Goal: Information Seeking & Learning: Learn about a topic

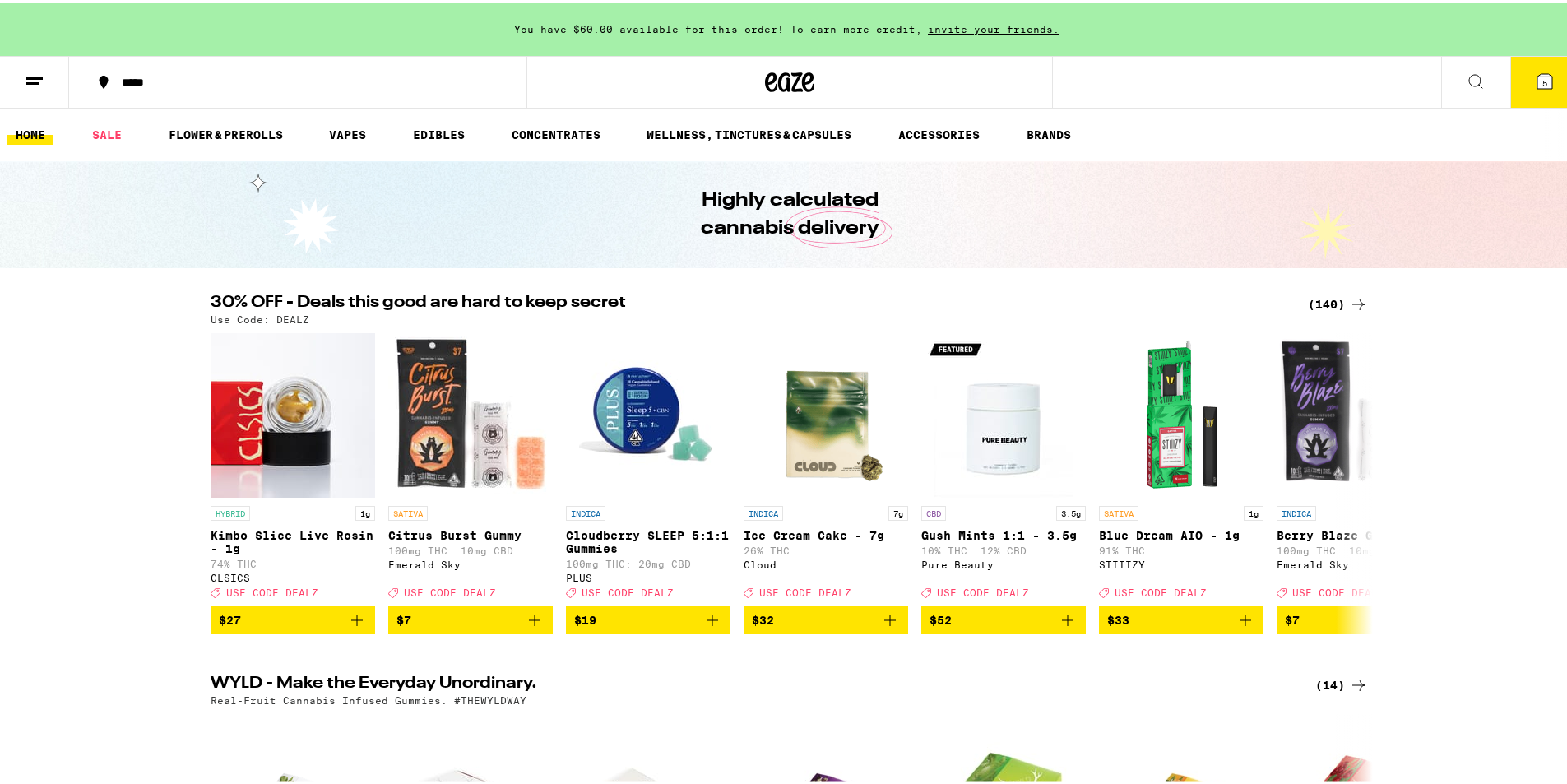
click at [1534, 90] on button "5" at bounding box center [1545, 79] width 69 height 51
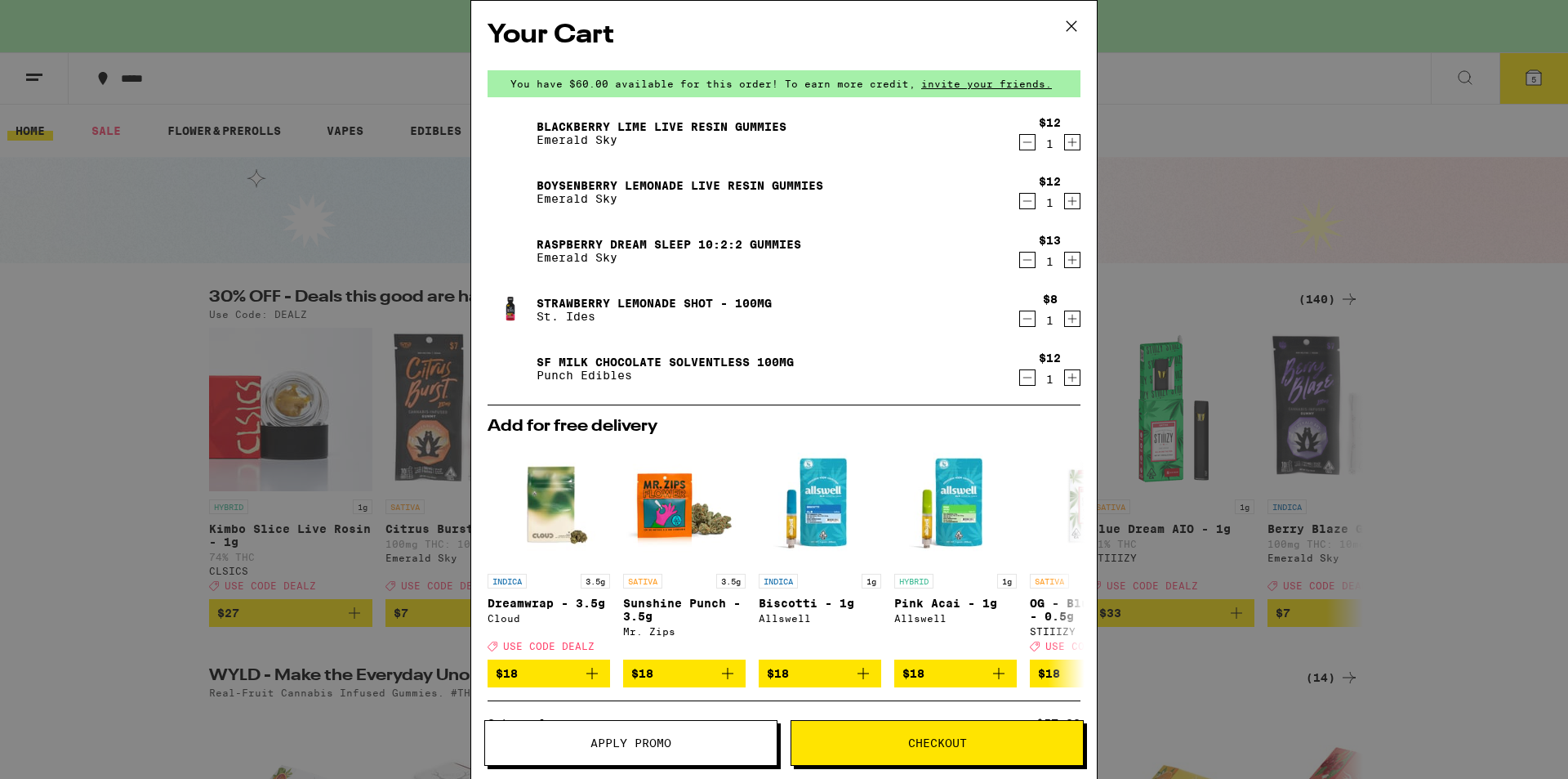
click at [1069, 25] on icon at bounding box center [1071, 25] width 24 height 25
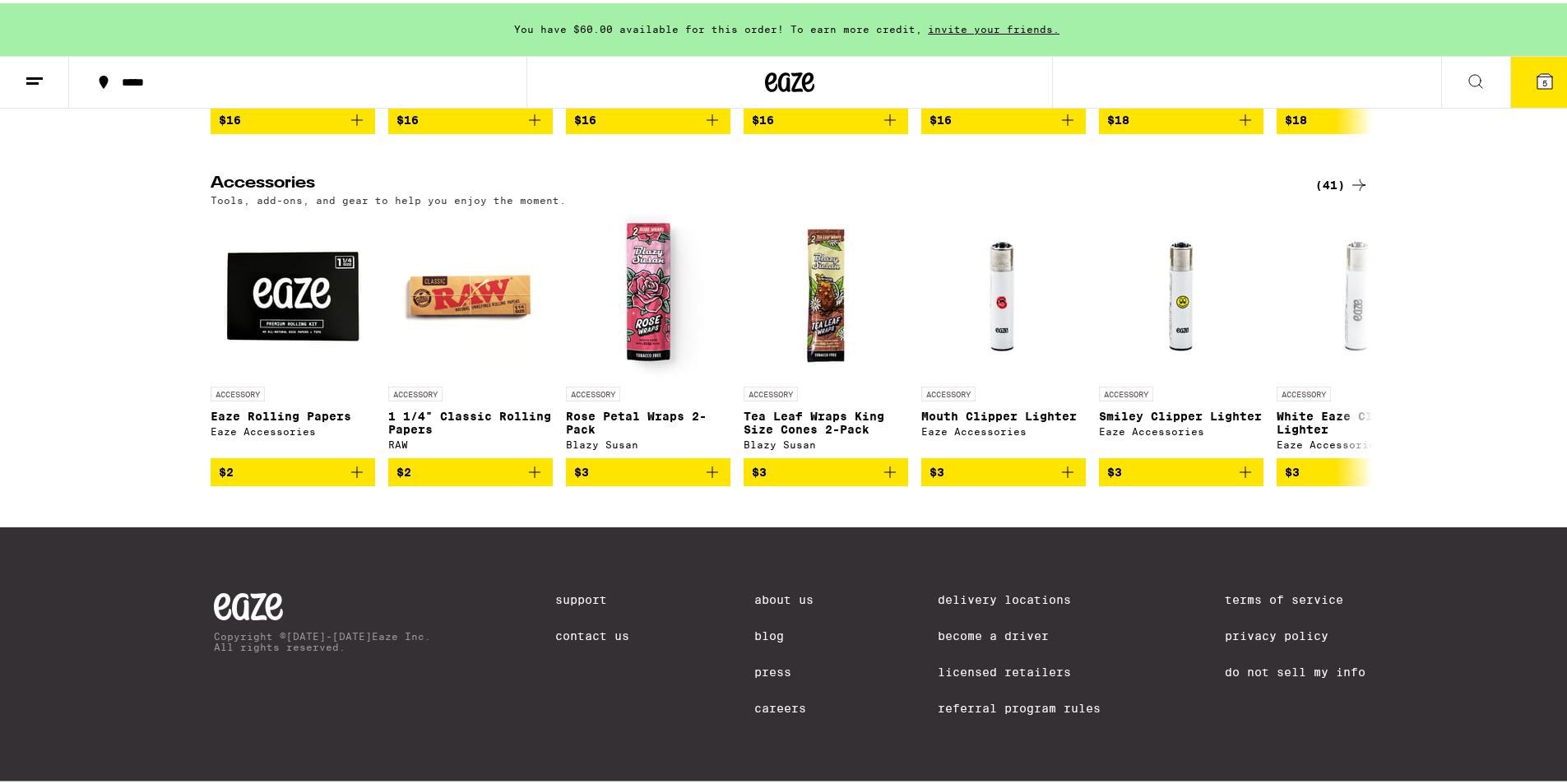
scroll to position [7209, 0]
click at [979, 704] on link "Referral Program Rules" at bounding box center [1019, 705] width 163 height 13
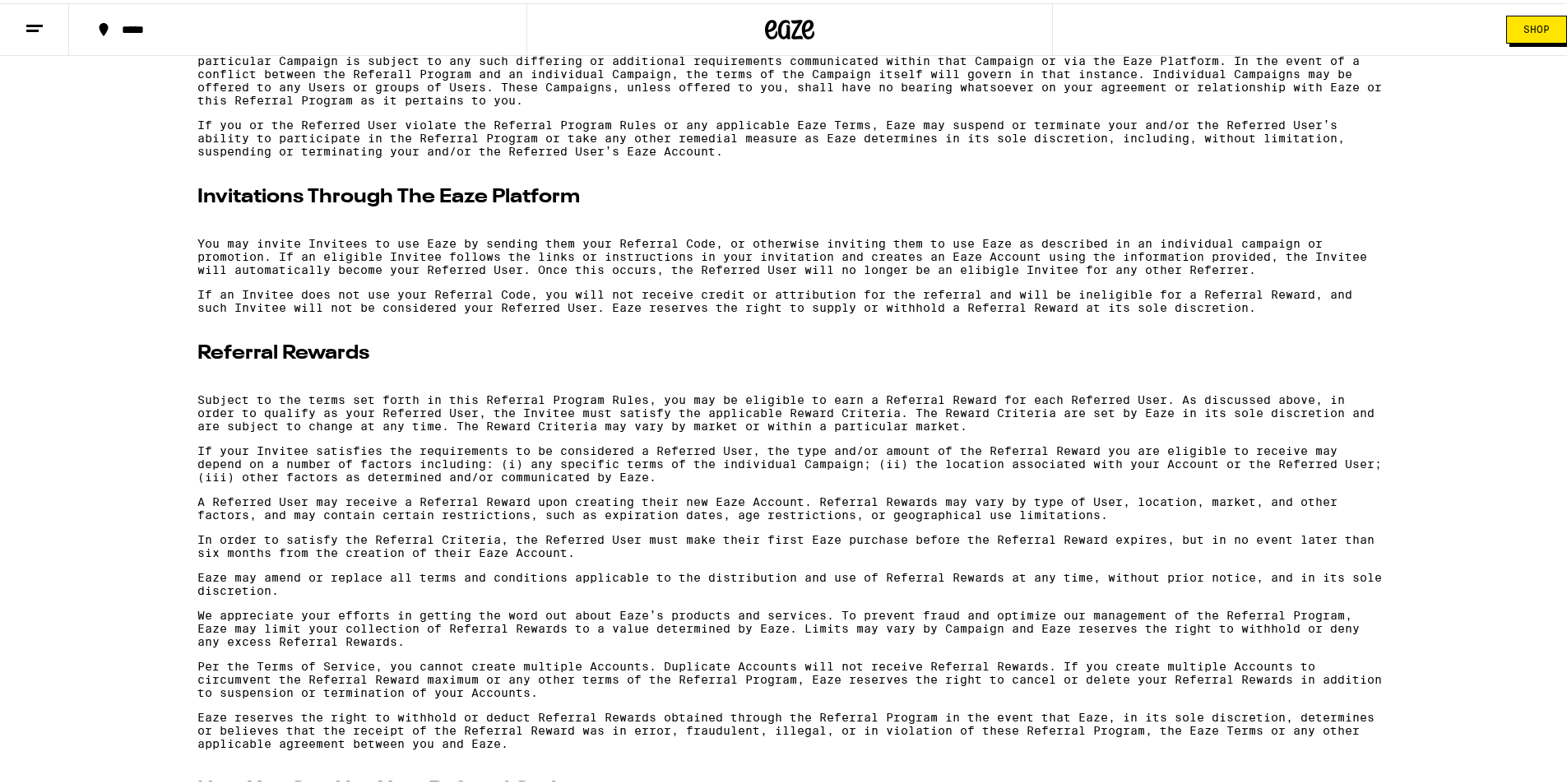
scroll to position [987, 0]
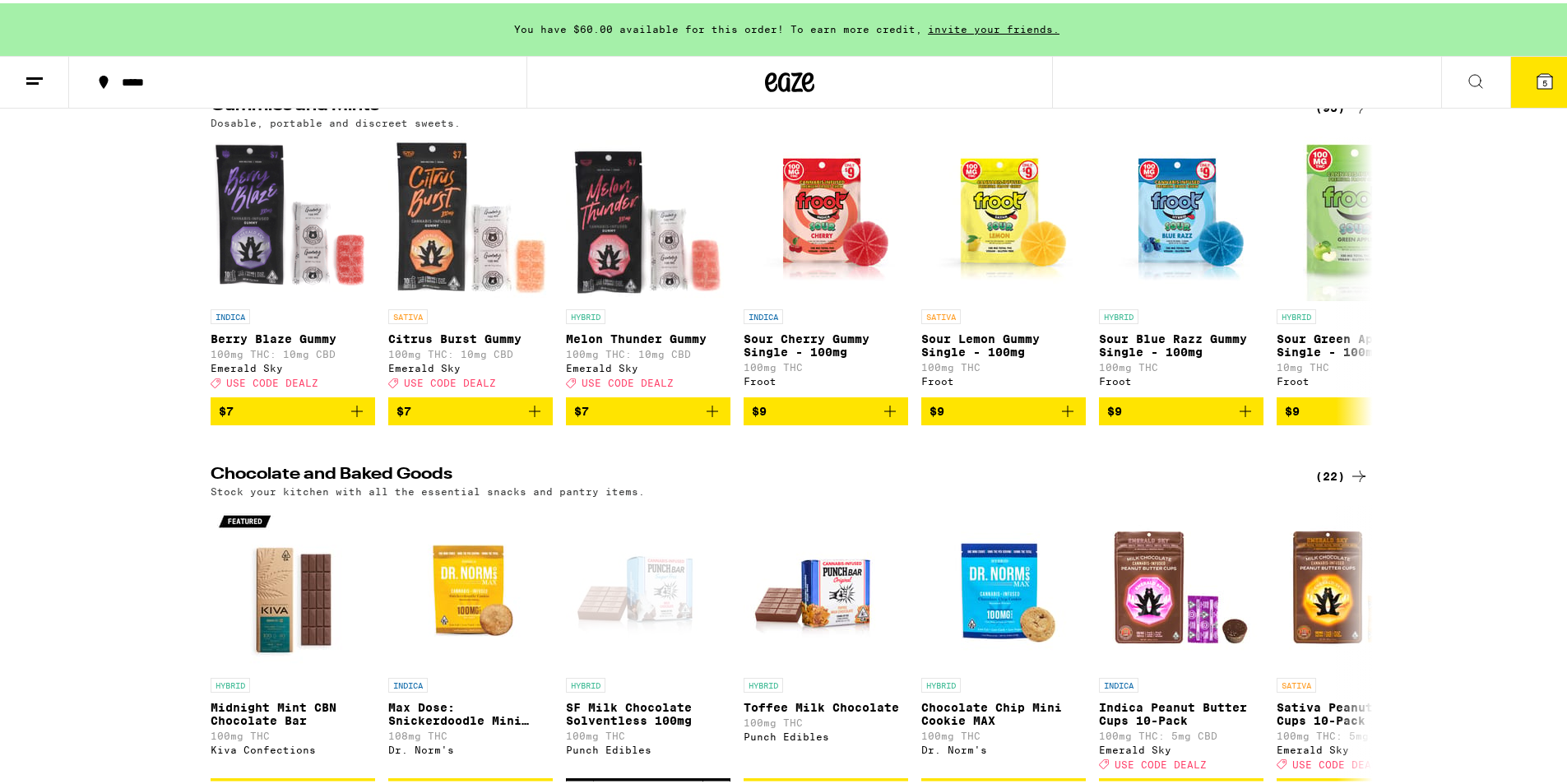
scroll to position [7040, 0]
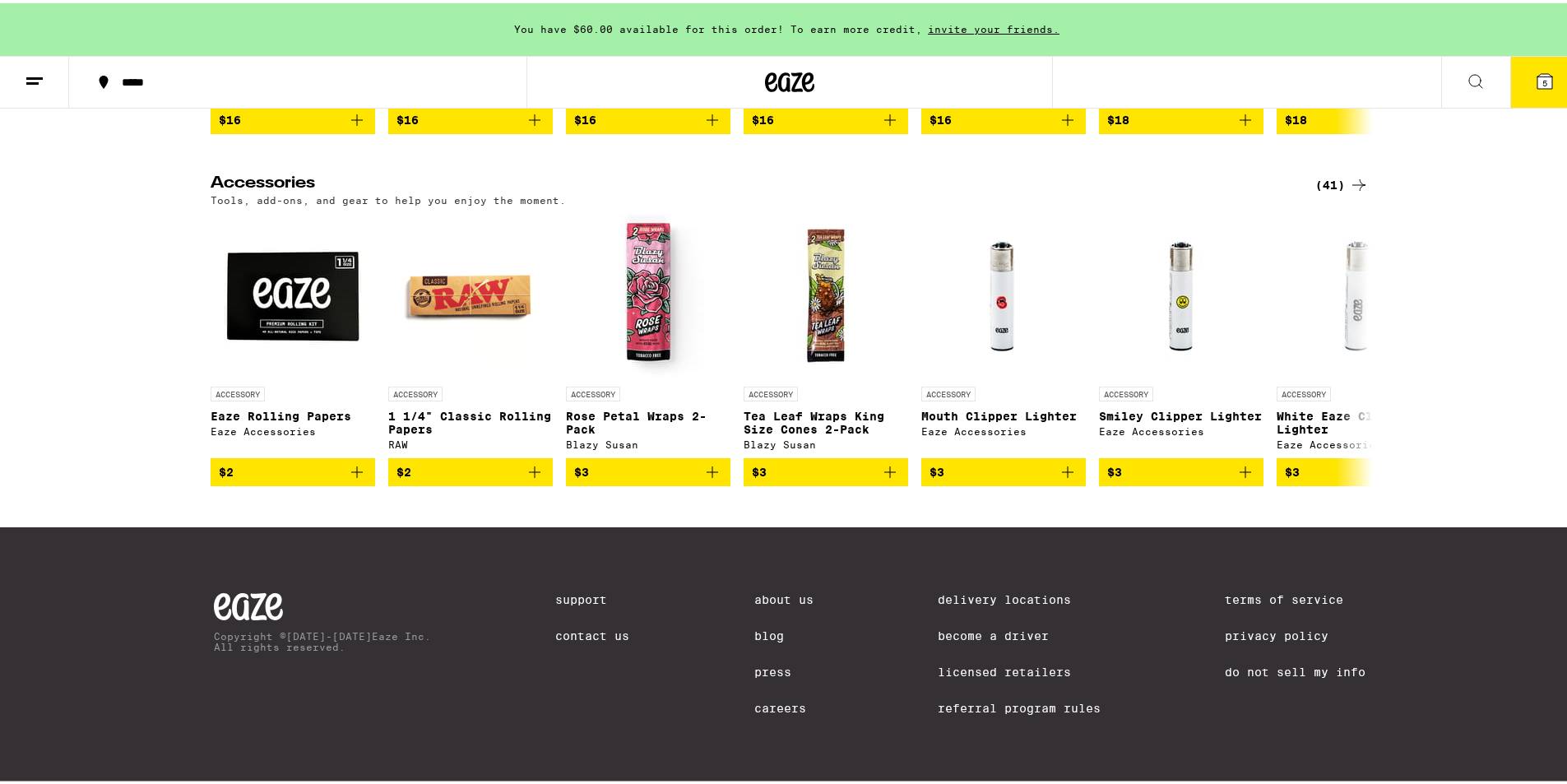
click at [978, 665] on link "Licensed Retailers" at bounding box center [1019, 668] width 163 height 13
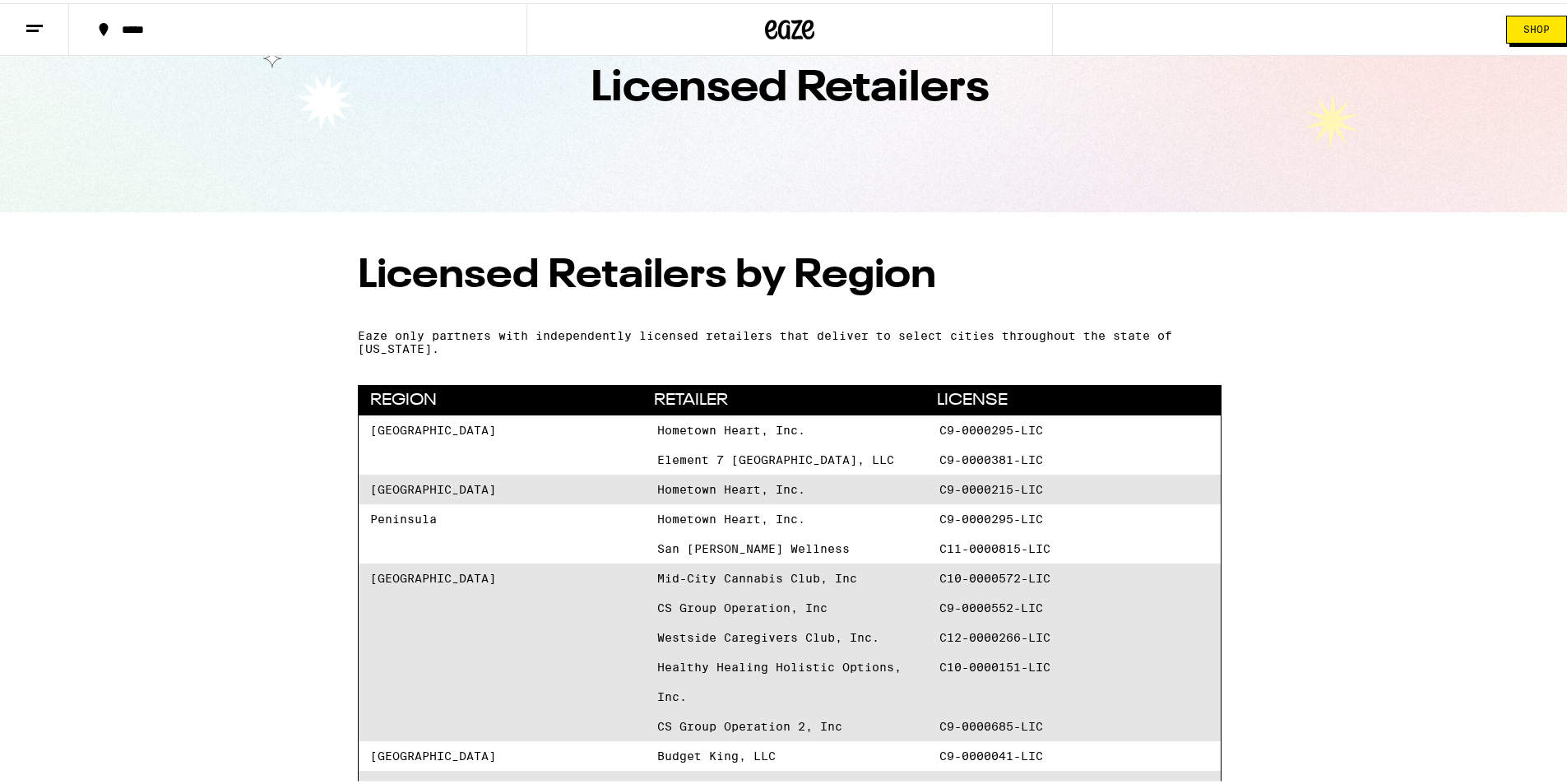
scroll to position [82, 0]
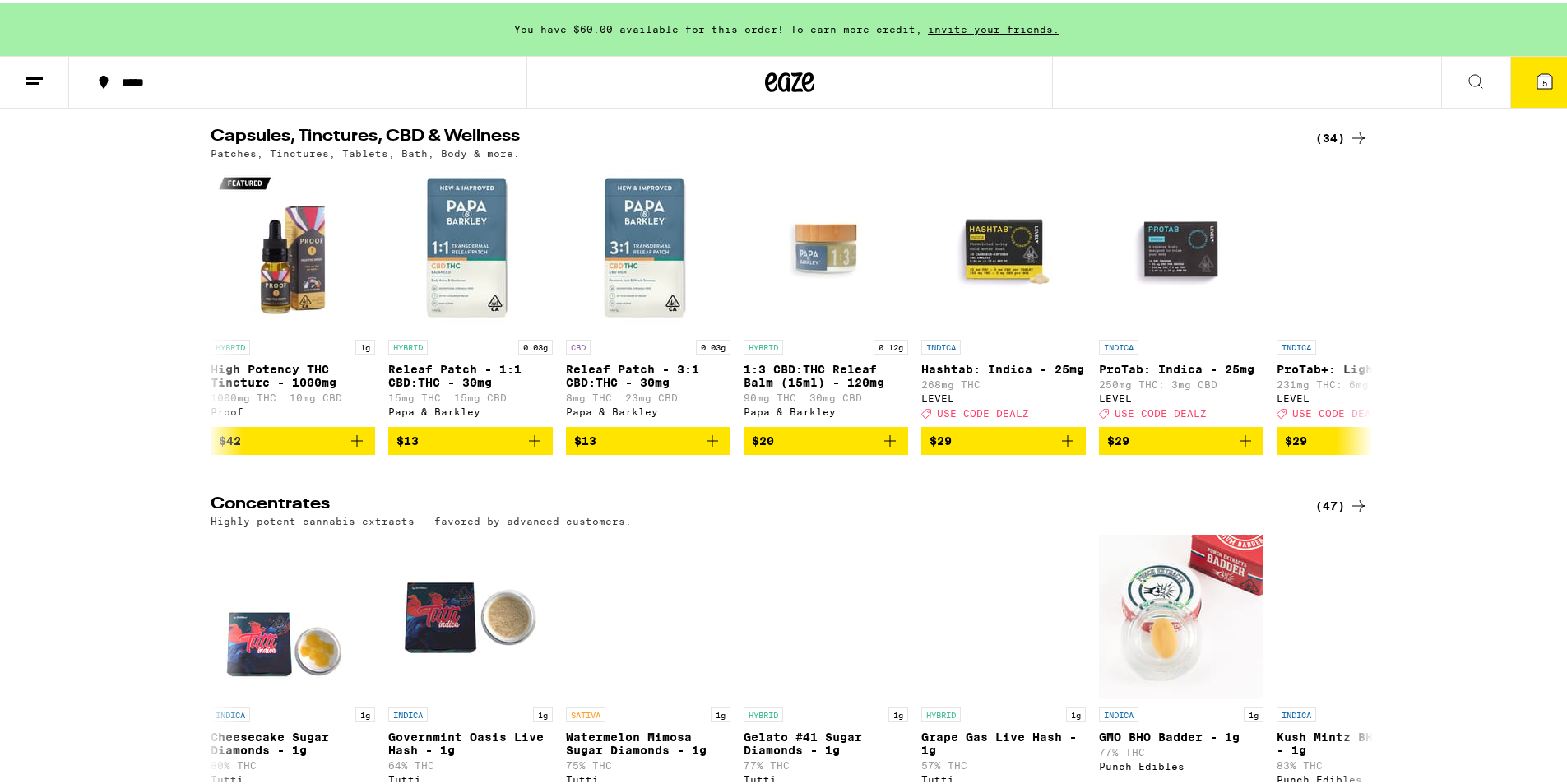
scroll to position [7040, 0]
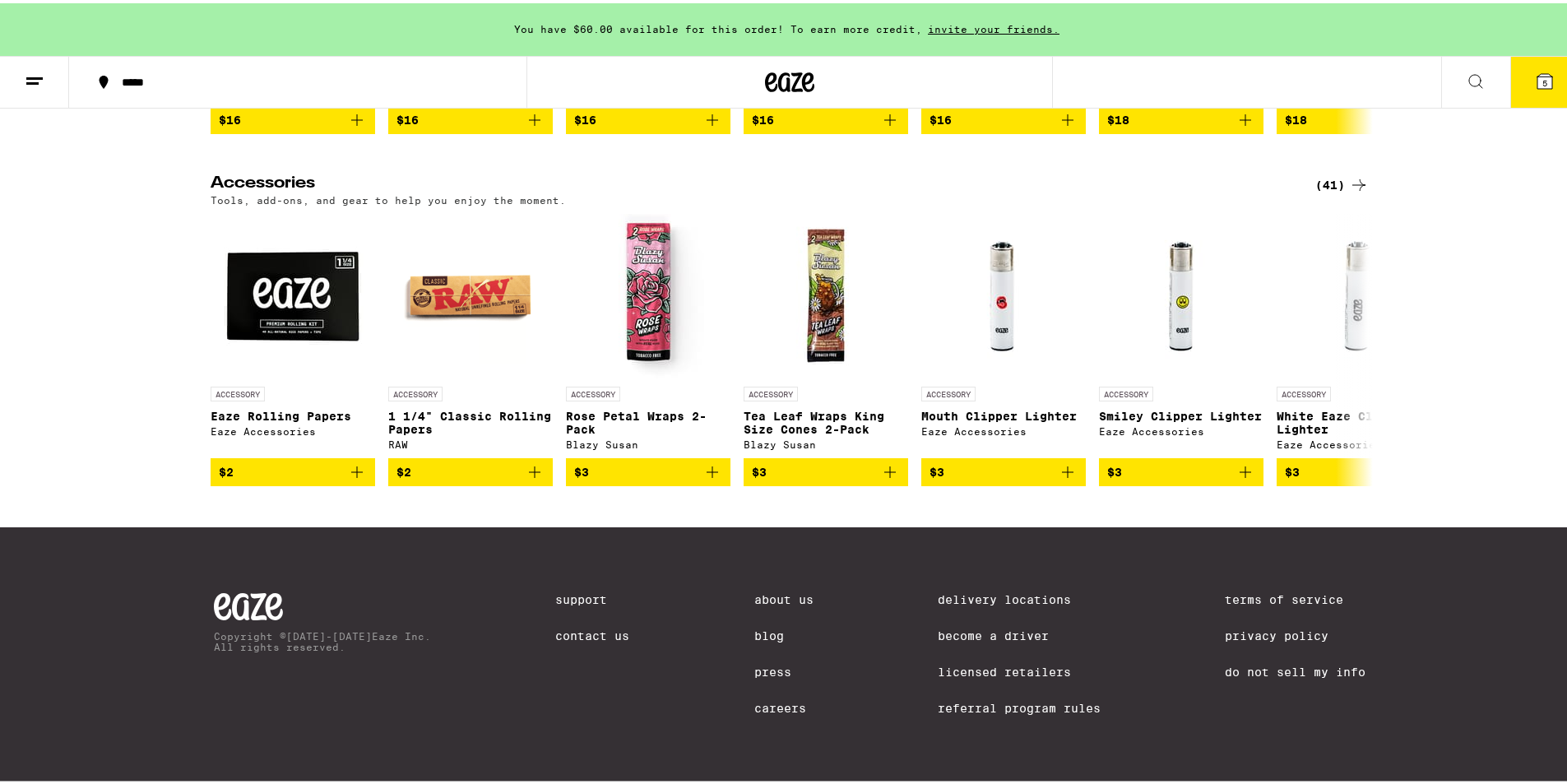
click at [990, 589] on link "Delivery Locations" at bounding box center [1019, 596] width 163 height 13
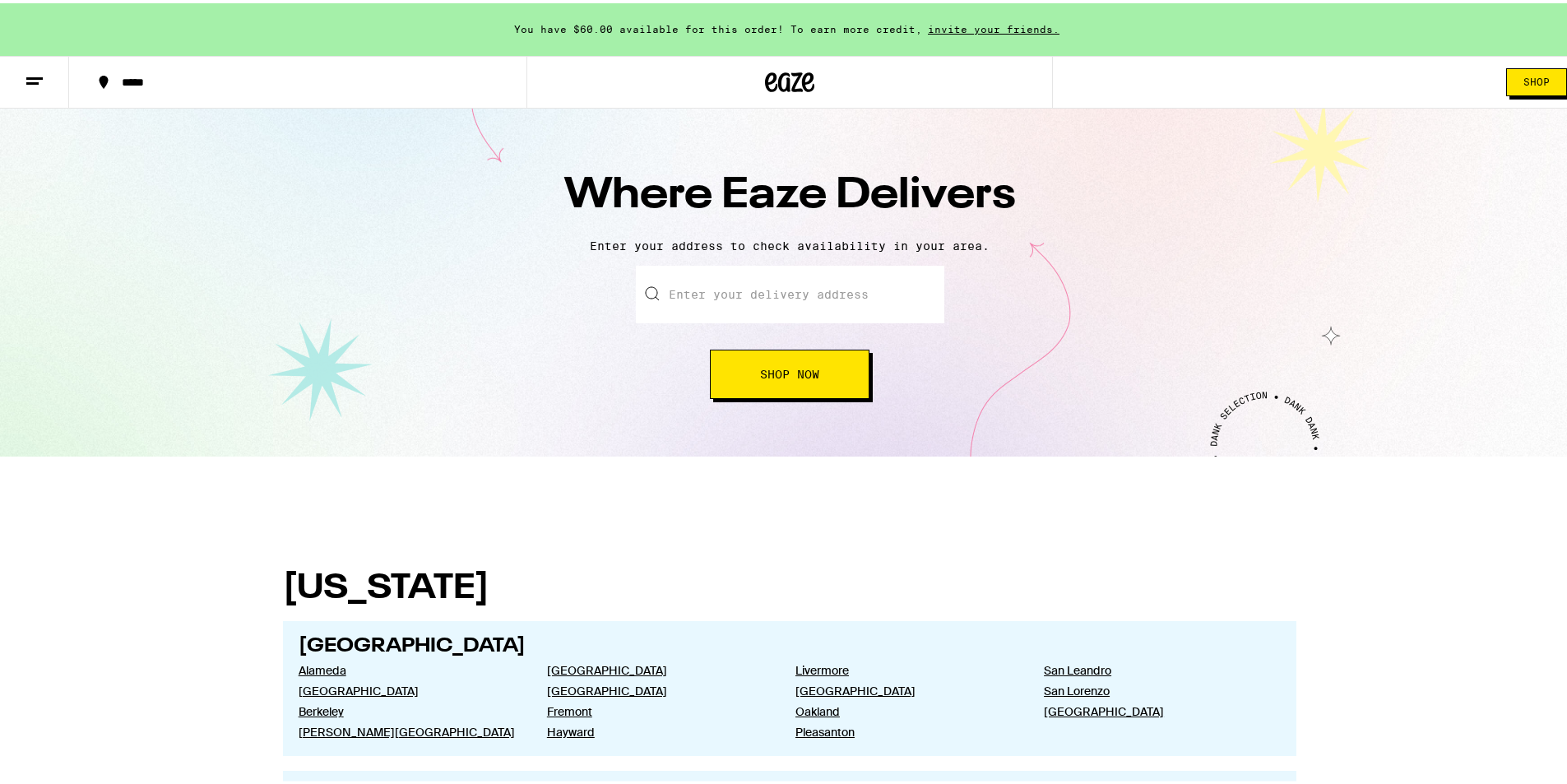
click at [806, 294] on input "text" at bounding box center [790, 291] width 308 height 58
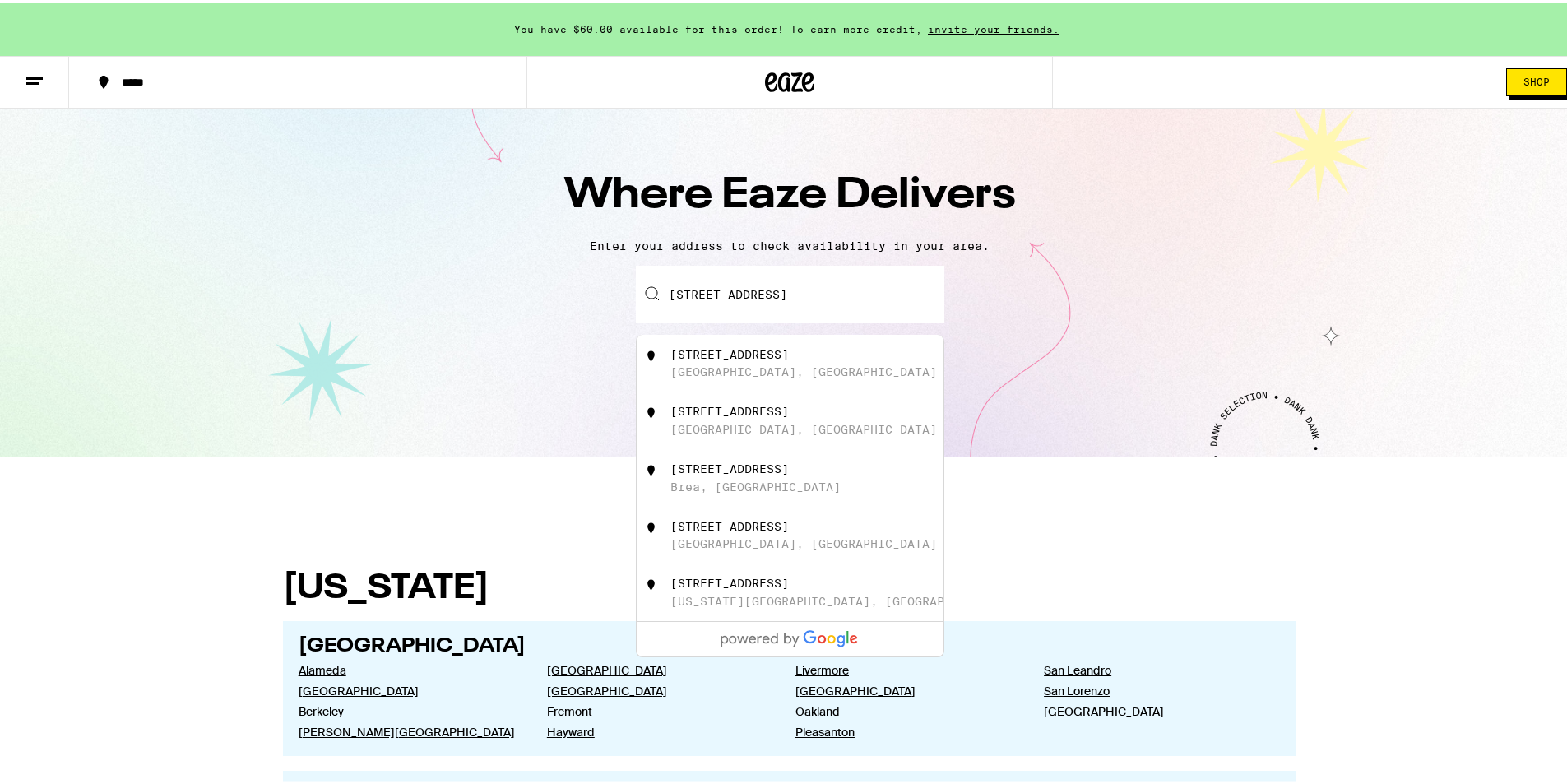
click at [734, 371] on div "[GEOGRAPHIC_DATA], [GEOGRAPHIC_DATA]" at bounding box center [804, 368] width 267 height 13
type input "[STREET_ADDRESS]"
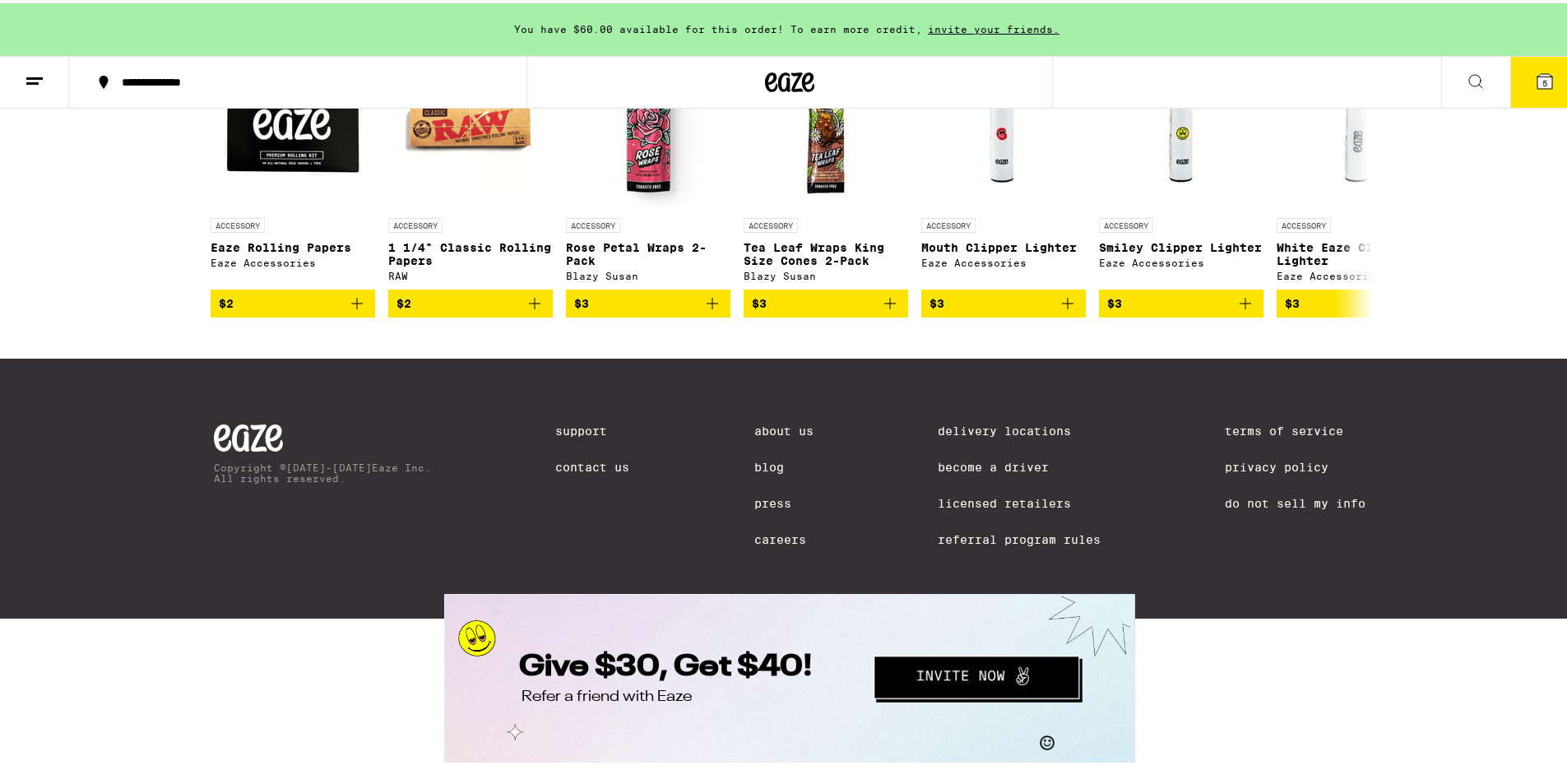
scroll to position [7209, 0]
click at [783, 422] on link "About Us" at bounding box center [784, 428] width 59 height 13
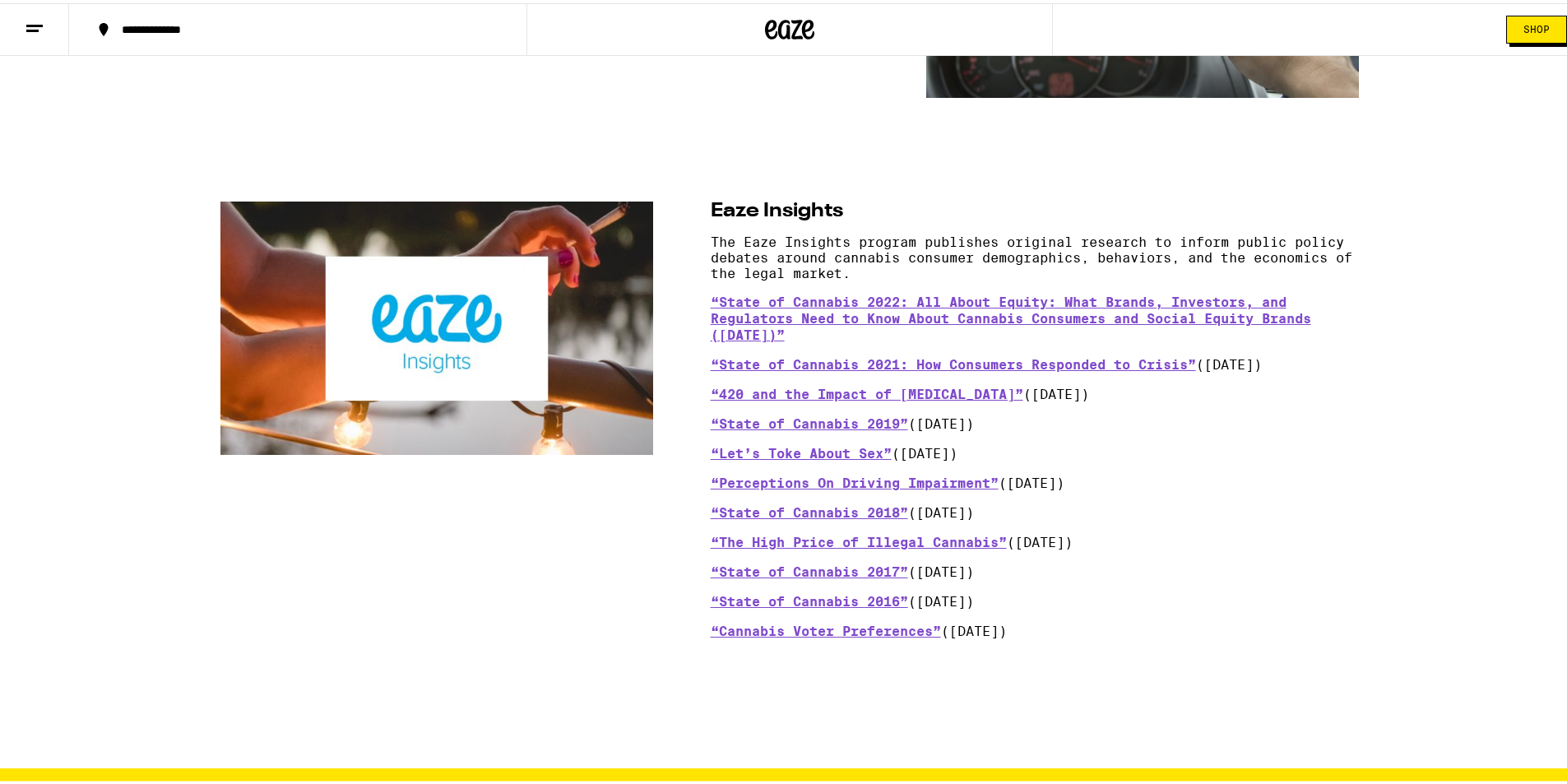
scroll to position [1480, 0]
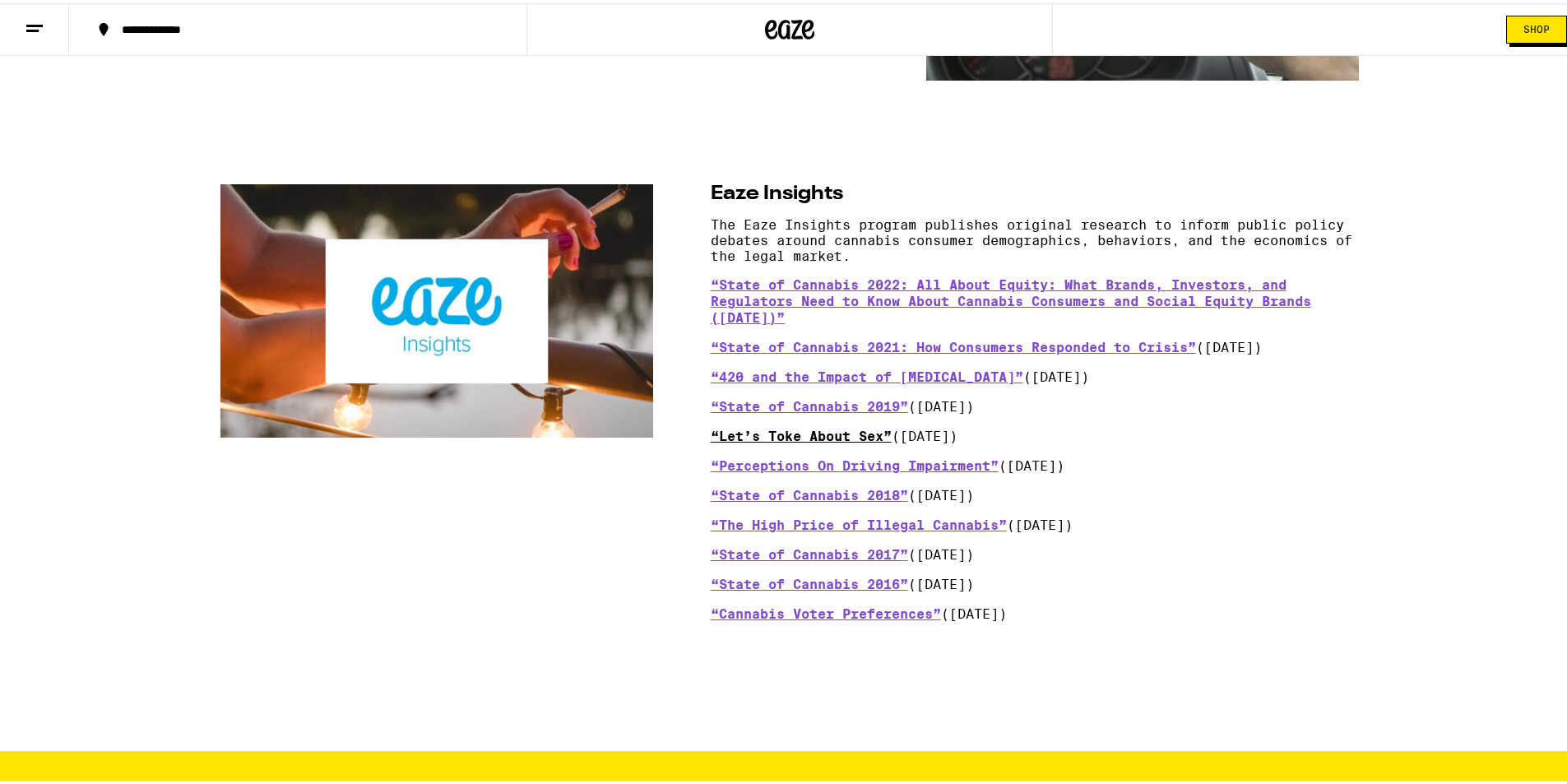
click at [794, 441] on link "“Let’s Toke About Sex”" at bounding box center [801, 433] width 181 height 16
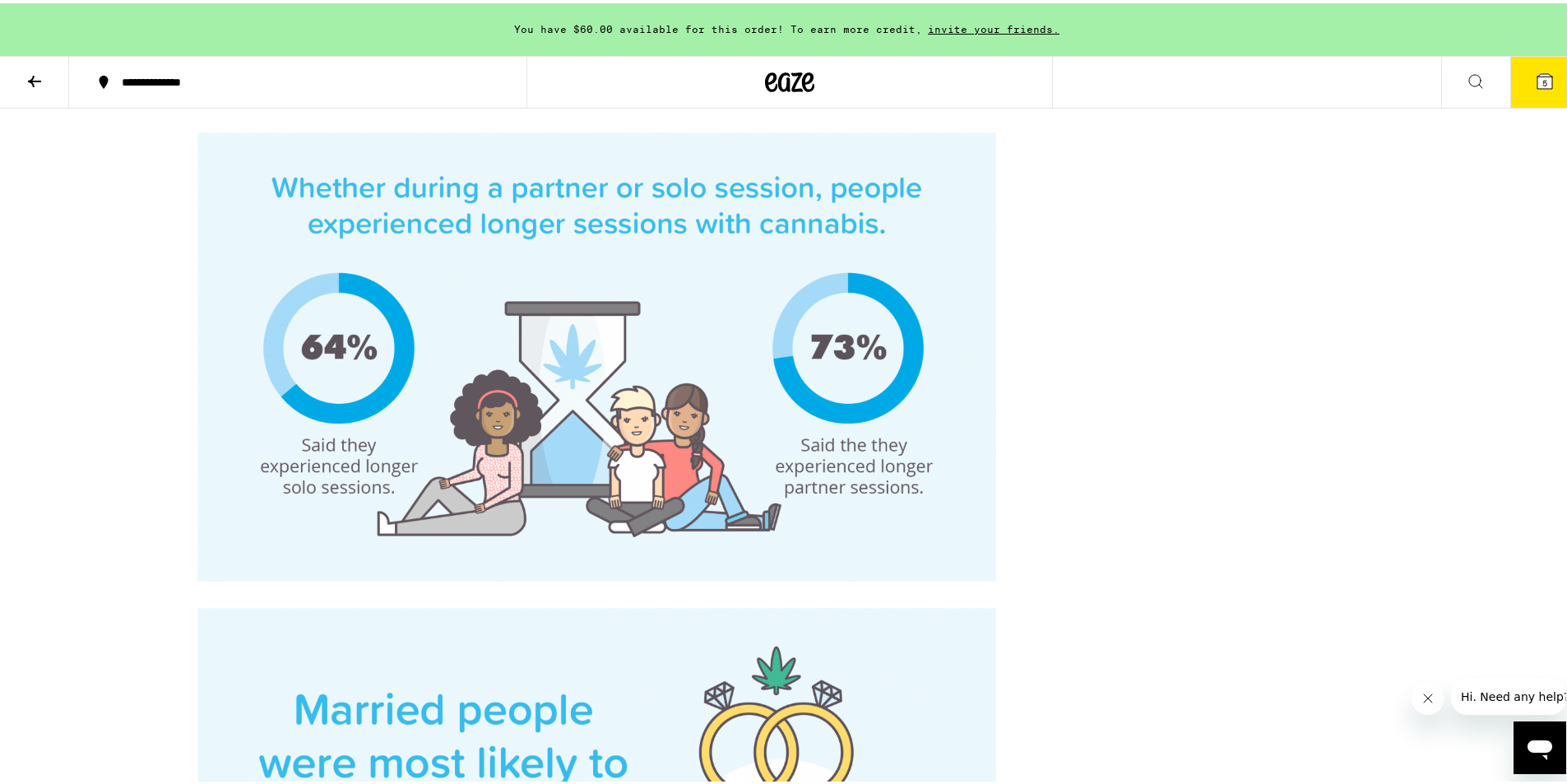
scroll to position [2795, 0]
